Goal: Find specific page/section: Find specific page/section

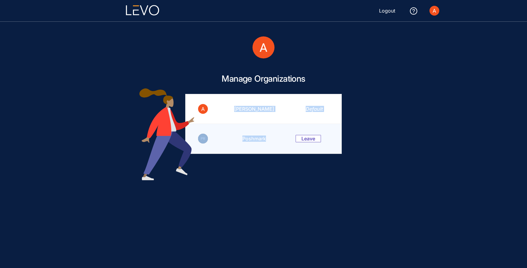
drag, startPoint x: 0, startPoint y: 0, endPoint x: 260, endPoint y: 142, distance: 295.9
click at [260, 142] on tbody "[PERSON_NAME] Default Poshmark Leave" at bounding box center [264, 123] width 156 height 59
click at [260, 142] on td "Poshmark" at bounding box center [251, 139] width 76 height 30
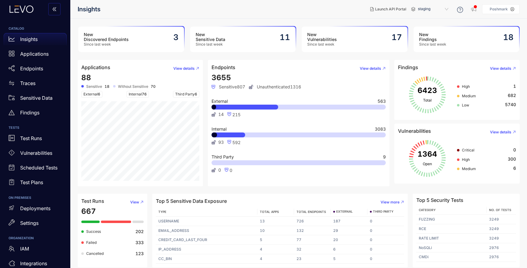
click at [446, 9] on span "staging" at bounding box center [434, 9] width 32 height 10
click at [388, 9] on span "Launch API Portal" at bounding box center [390, 9] width 31 height 4
click at [42, 55] on p "Applications" at bounding box center [34, 54] width 28 height 6
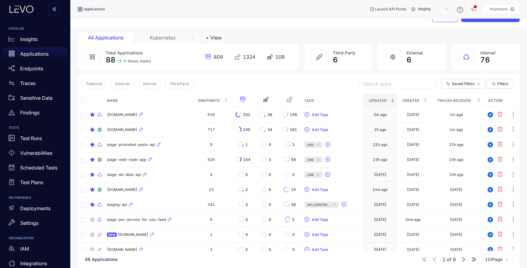
scroll to position [44, 0]
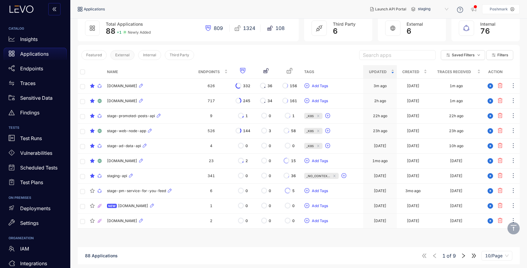
click at [127, 57] on span "External" at bounding box center [122, 55] width 14 height 4
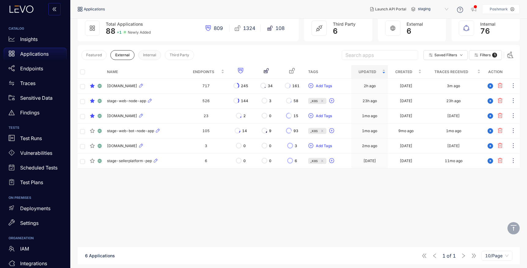
click at [152, 54] on span "Internal" at bounding box center [149, 55] width 13 height 4
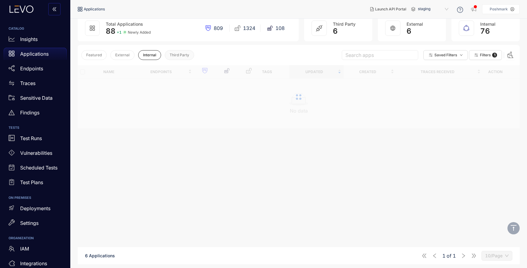
click at [177, 54] on span "Third Party" at bounding box center [180, 55] width 20 height 4
